Goal: Understand process/instructions

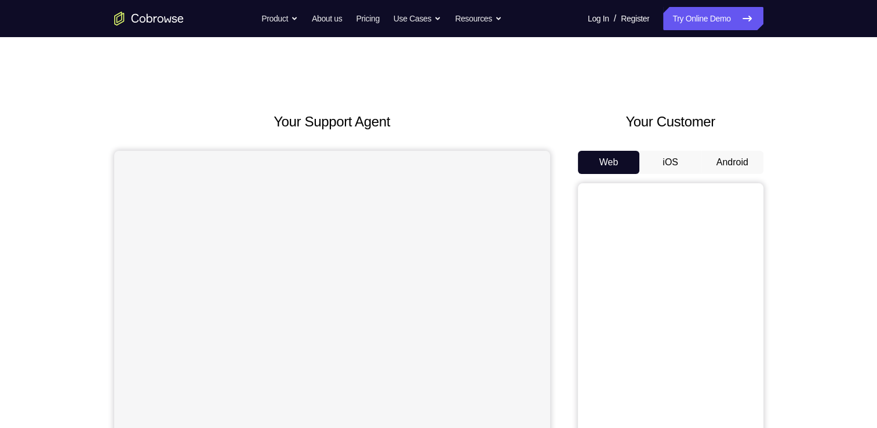
click at [732, 163] on button "Android" at bounding box center [732, 162] width 62 height 23
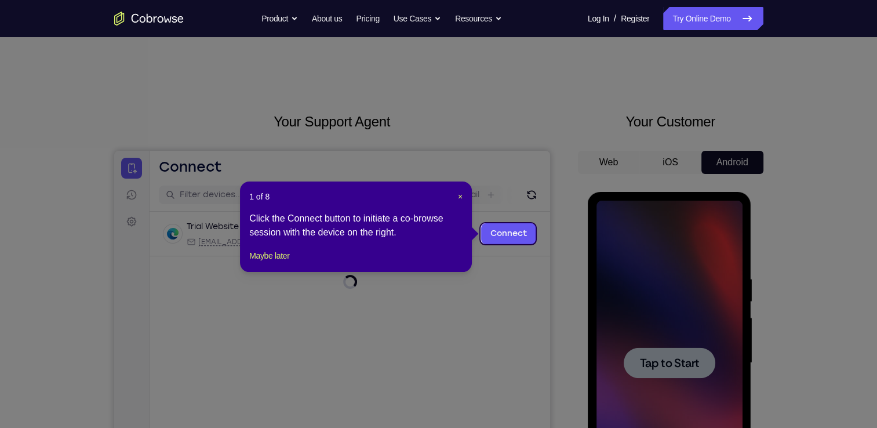
click at [677, 361] on icon at bounding box center [443, 214] width 886 height 428
click at [464, 201] on div "1 of 8 × Click the Connect button to initiate a co-browse session with the devi…" at bounding box center [356, 226] width 232 height 90
click at [463, 197] on div "1 of 8 × Click the Connect button to initiate a co-browse session with the devi…" at bounding box center [356, 226] width 232 height 90
click at [460, 197] on span "×" at bounding box center [460, 196] width 5 height 9
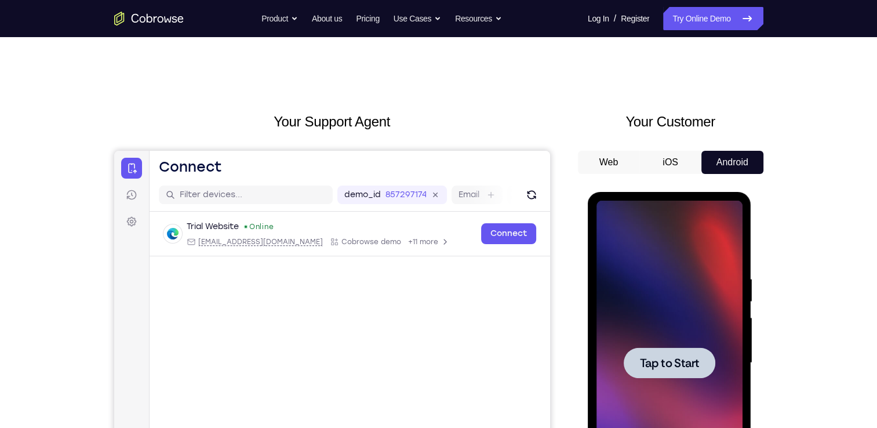
click at [633, 279] on div at bounding box center [669, 363] width 146 height 325
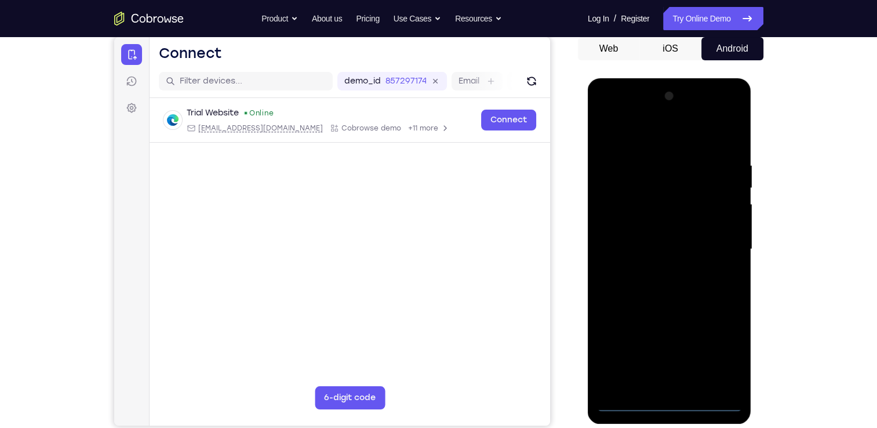
scroll to position [114, 0]
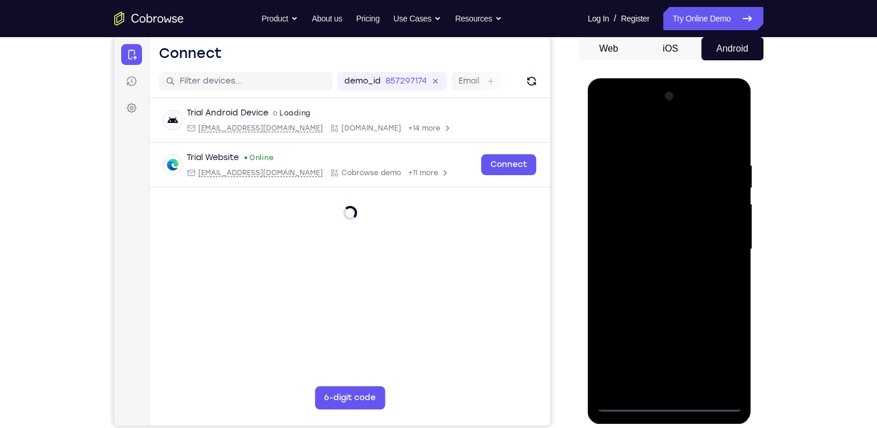
click at [670, 401] on div at bounding box center [669, 249] width 146 height 325
click at [719, 347] on div at bounding box center [669, 249] width 146 height 325
click at [610, 114] on div at bounding box center [669, 249] width 146 height 325
click at [712, 256] on div at bounding box center [669, 249] width 146 height 325
click at [654, 271] on div at bounding box center [669, 249] width 146 height 325
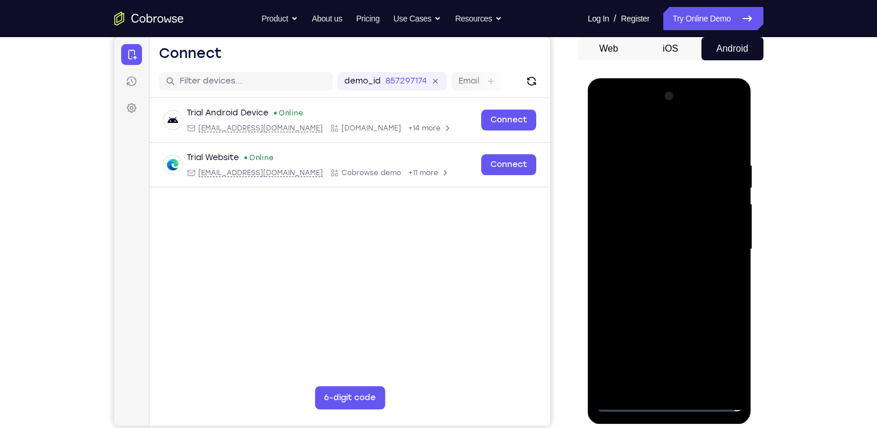
click at [642, 237] on div at bounding box center [669, 249] width 146 height 325
click at [642, 225] on div at bounding box center [669, 249] width 146 height 325
click at [663, 246] on div at bounding box center [669, 249] width 146 height 325
click at [657, 286] on div at bounding box center [669, 249] width 146 height 325
click at [670, 283] on div at bounding box center [669, 249] width 146 height 325
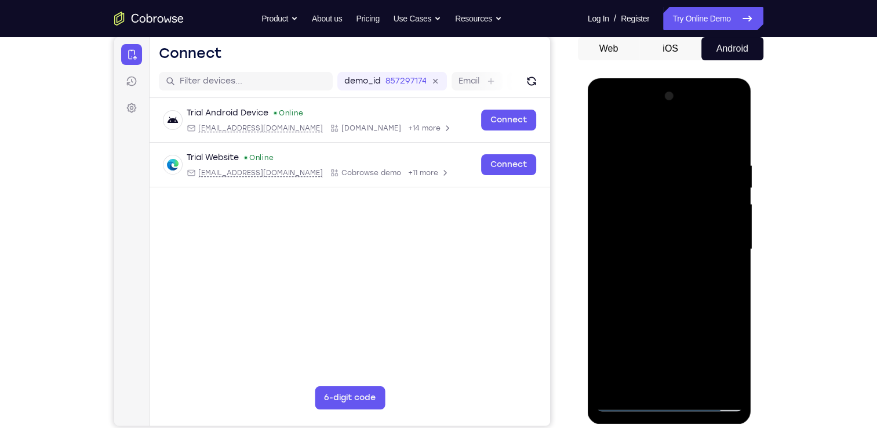
click at [668, 287] on div at bounding box center [669, 249] width 146 height 325
click at [647, 248] on div at bounding box center [669, 249] width 146 height 325
click at [648, 286] on div at bounding box center [669, 249] width 146 height 325
click at [636, 285] on div at bounding box center [669, 249] width 146 height 325
click at [636, 284] on div at bounding box center [669, 249] width 146 height 325
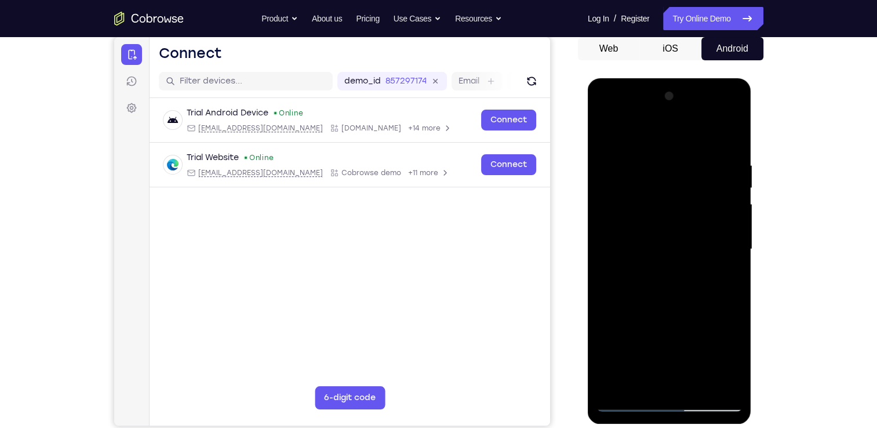
click at [628, 398] on div at bounding box center [669, 249] width 146 height 325
click at [607, 117] on div at bounding box center [669, 249] width 146 height 325
click at [719, 241] on div at bounding box center [669, 249] width 146 height 325
click at [729, 145] on div at bounding box center [669, 249] width 146 height 325
click at [649, 159] on div at bounding box center [669, 249] width 146 height 325
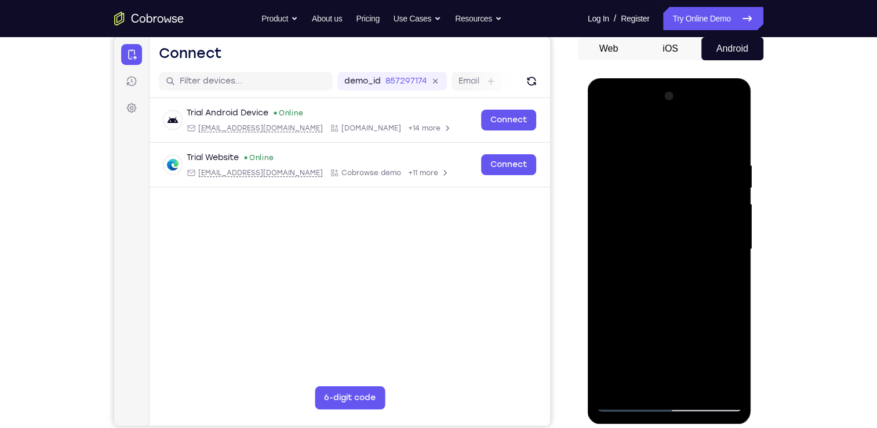
click at [712, 378] on div at bounding box center [669, 249] width 146 height 325
click at [733, 139] on div at bounding box center [669, 249] width 146 height 325
click at [696, 387] on div at bounding box center [669, 249] width 146 height 325
click at [676, 307] on div at bounding box center [669, 249] width 146 height 325
click at [649, 275] on div at bounding box center [669, 249] width 146 height 325
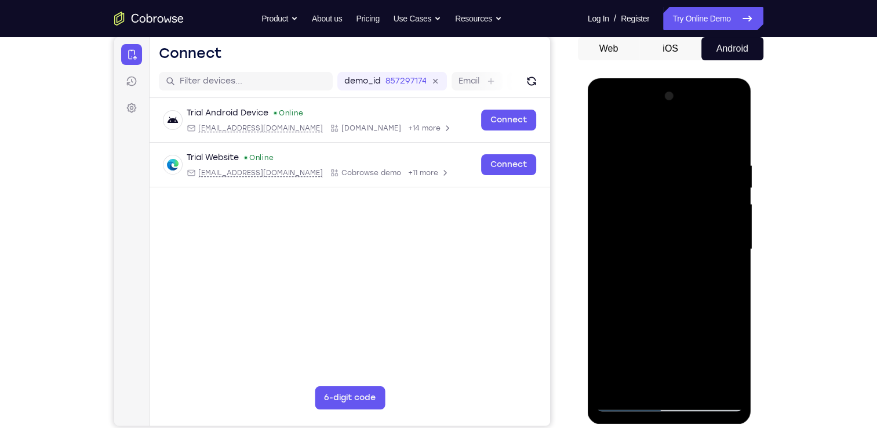
click at [632, 381] on div at bounding box center [669, 249] width 146 height 325
click at [725, 278] on div at bounding box center [669, 249] width 146 height 325
click at [609, 137] on div at bounding box center [669, 249] width 146 height 325
click at [657, 288] on div at bounding box center [669, 249] width 146 height 325
click at [603, 136] on div at bounding box center [669, 249] width 146 height 325
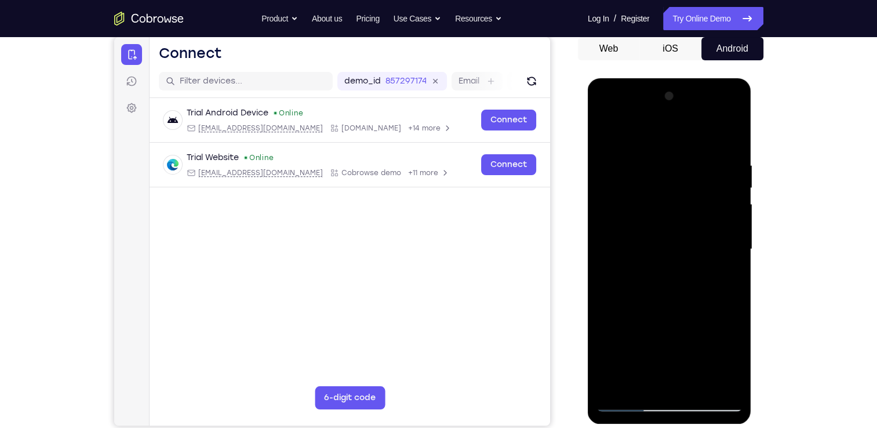
click at [674, 288] on div at bounding box center [669, 249] width 146 height 325
click at [603, 134] on div at bounding box center [669, 249] width 146 height 325
click at [607, 128] on div at bounding box center [669, 249] width 146 height 325
click at [702, 386] on div at bounding box center [669, 249] width 146 height 325
click at [610, 164] on div at bounding box center [669, 249] width 146 height 325
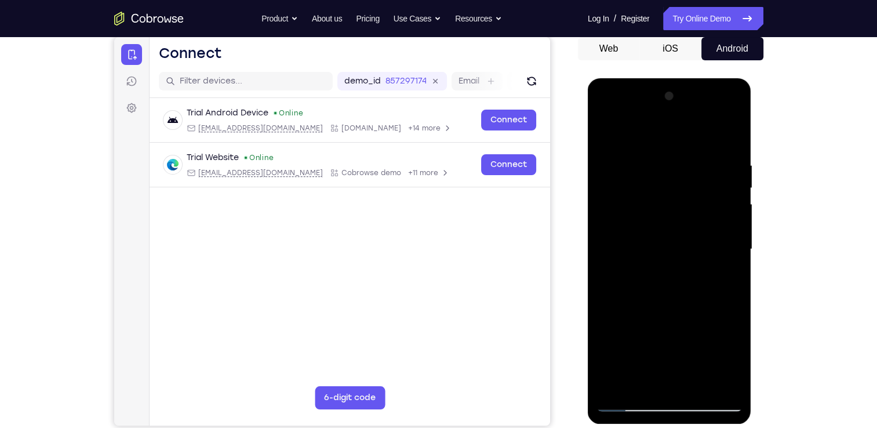
click at [639, 383] on div at bounding box center [669, 249] width 146 height 325
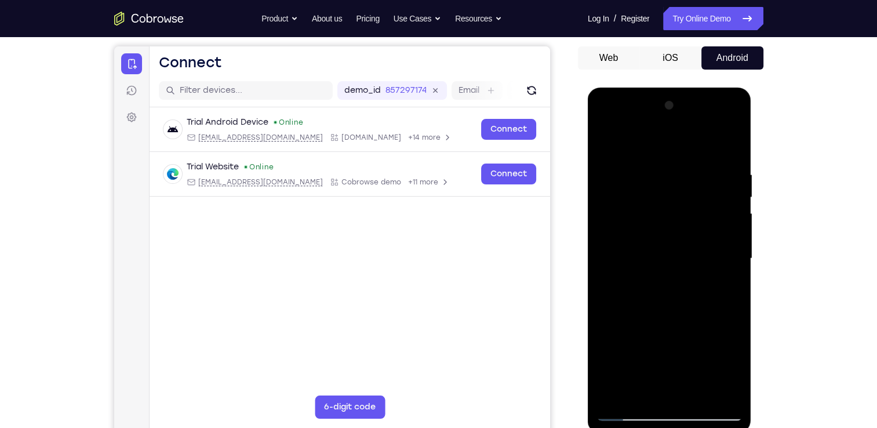
drag, startPoint x: 676, startPoint y: 373, endPoint x: 689, endPoint y: 324, distance: 50.8
click at [689, 324] on div at bounding box center [669, 258] width 146 height 325
drag, startPoint x: 681, startPoint y: 374, endPoint x: 689, endPoint y: 306, distance: 68.8
click at [689, 306] on div at bounding box center [669, 258] width 146 height 325
drag, startPoint x: 682, startPoint y: 379, endPoint x: 683, endPoint y: 310, distance: 69.0
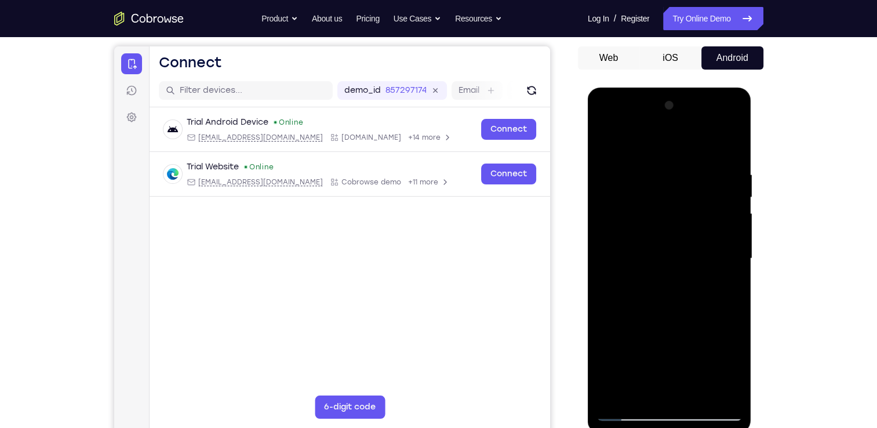
click at [683, 310] on div at bounding box center [669, 258] width 146 height 325
drag, startPoint x: 680, startPoint y: 373, endPoint x: 674, endPoint y: 327, distance: 46.8
click at [674, 327] on div at bounding box center [669, 258] width 146 height 325
drag, startPoint x: 671, startPoint y: 375, endPoint x: 663, endPoint y: 304, distance: 71.3
click at [663, 304] on div at bounding box center [669, 258] width 146 height 325
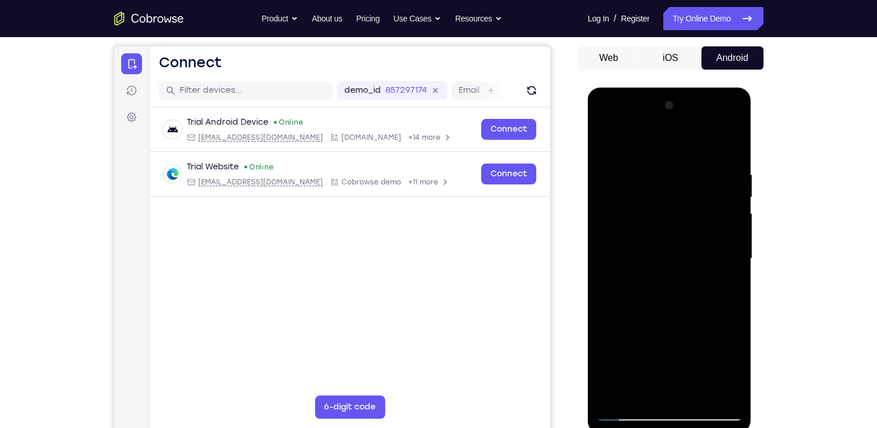
drag, startPoint x: 661, startPoint y: 323, endPoint x: 660, endPoint y: 386, distance: 62.6
click at [660, 386] on div at bounding box center [669, 258] width 146 height 325
click at [604, 333] on div at bounding box center [669, 258] width 146 height 325
click at [682, 180] on div at bounding box center [669, 258] width 146 height 325
click at [730, 143] on div at bounding box center [669, 258] width 146 height 325
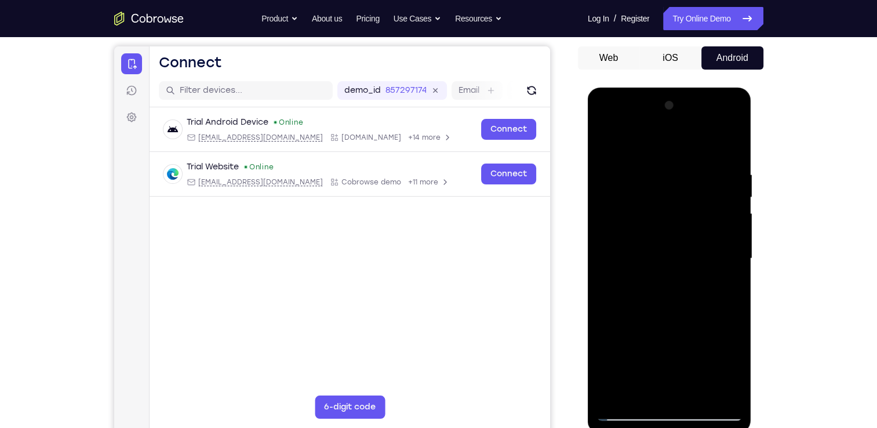
click at [621, 175] on div at bounding box center [669, 258] width 146 height 325
click at [672, 392] on div at bounding box center [669, 258] width 146 height 325
click at [605, 140] on div at bounding box center [669, 258] width 146 height 325
click at [730, 139] on div at bounding box center [669, 258] width 146 height 325
click at [721, 158] on div at bounding box center [669, 258] width 146 height 325
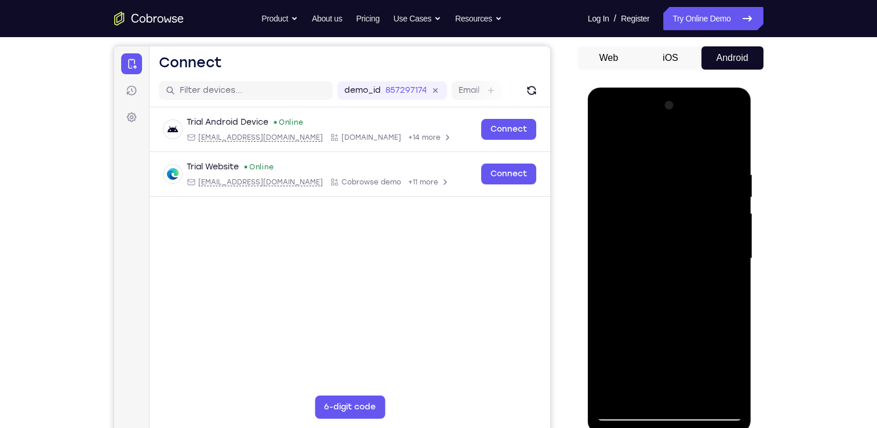
click at [605, 143] on div at bounding box center [669, 258] width 146 height 325
click at [613, 390] on div at bounding box center [669, 258] width 146 height 325
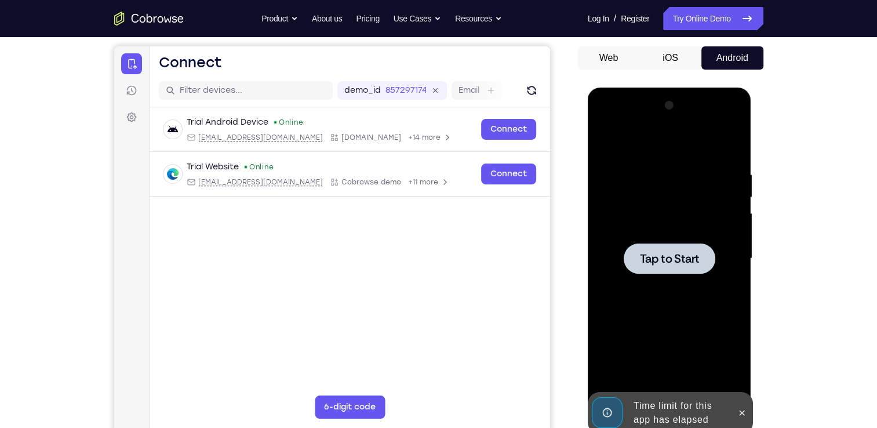
click at [633, 343] on div at bounding box center [669, 258] width 146 height 325
